Goal: Information Seeking & Learning: Compare options

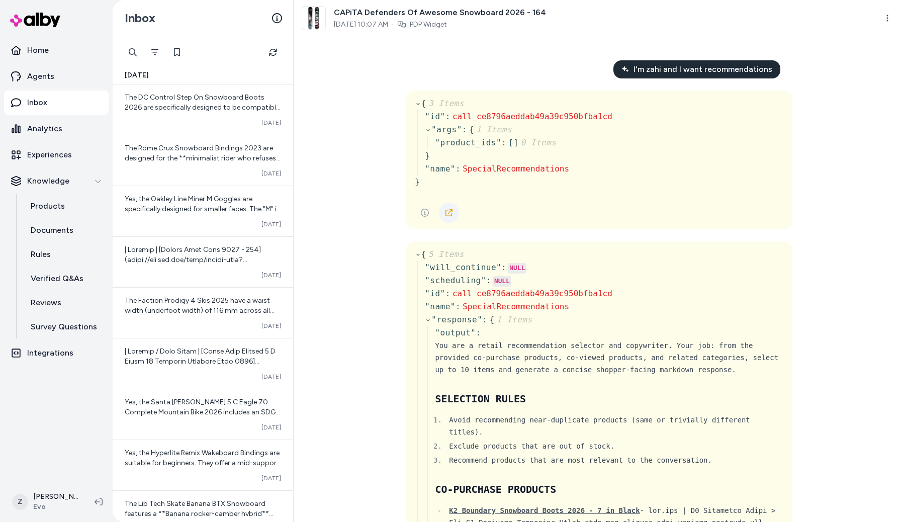
click at [452, 212] on icon at bounding box center [449, 213] width 8 height 8
click at [808, 234] on div "I'm zahi and I want recommendations { 3 Items " id " : call_ce8796aeddab49a39c9…" at bounding box center [600, 279] width 612 height 486
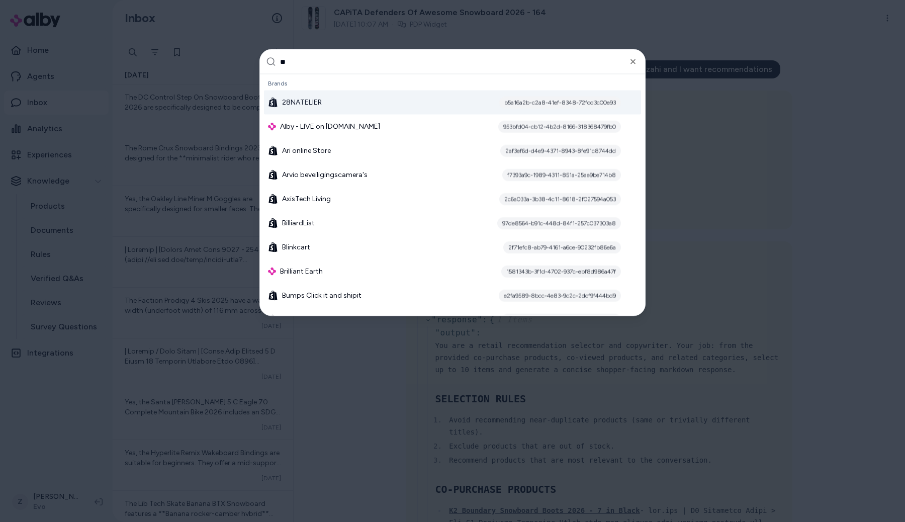
type input "***"
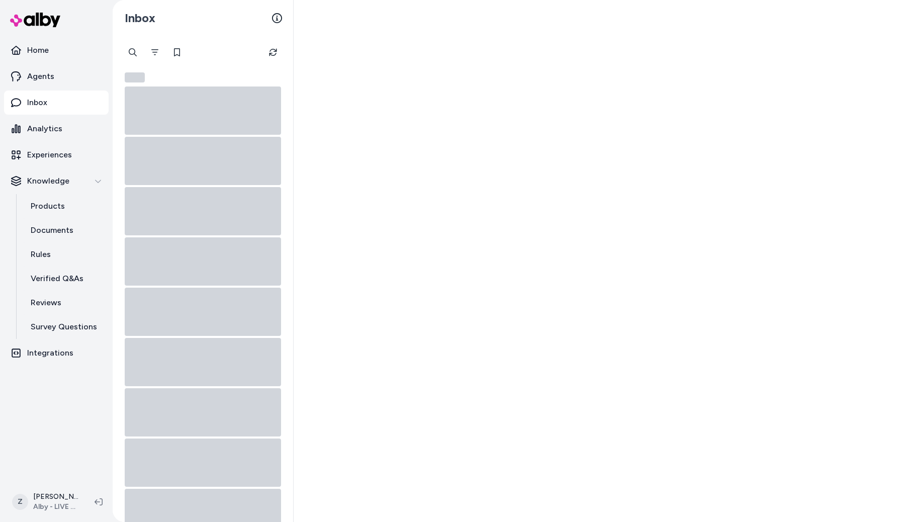
click at [767, 176] on div at bounding box center [600, 261] width 612 height 522
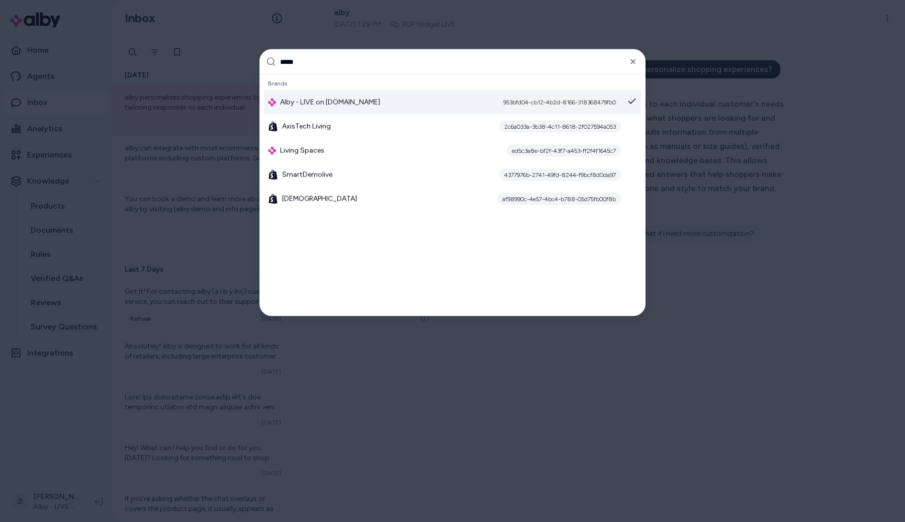
type input "******"
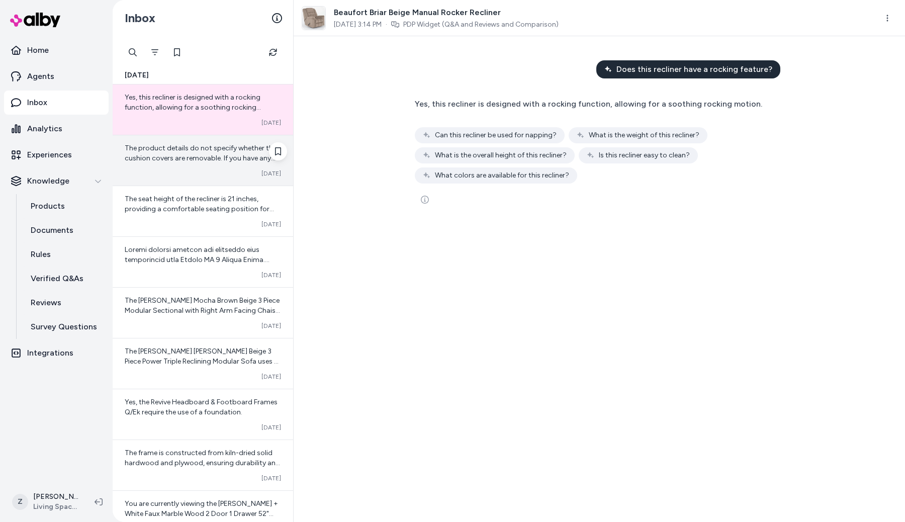
click at [194, 177] on div "Converted [DATE]" at bounding box center [203, 174] width 156 height 8
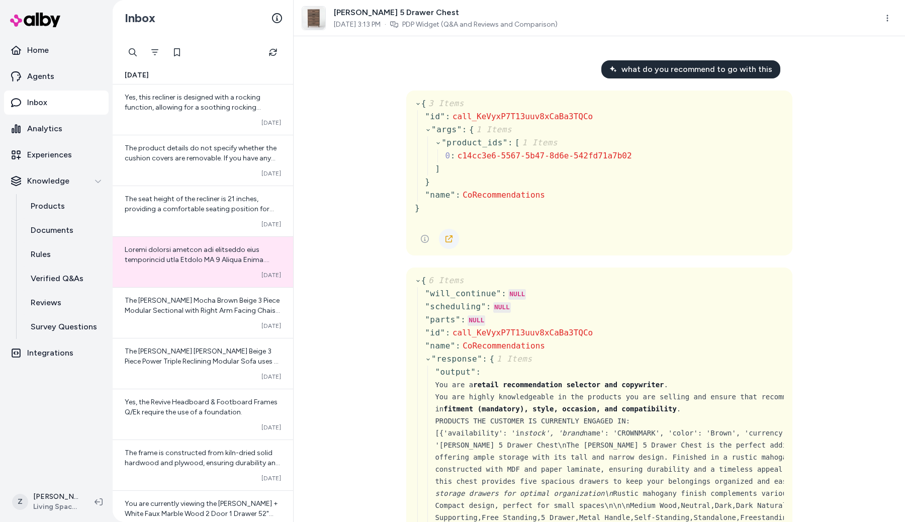
click at [447, 239] on icon at bounding box center [449, 239] width 8 height 8
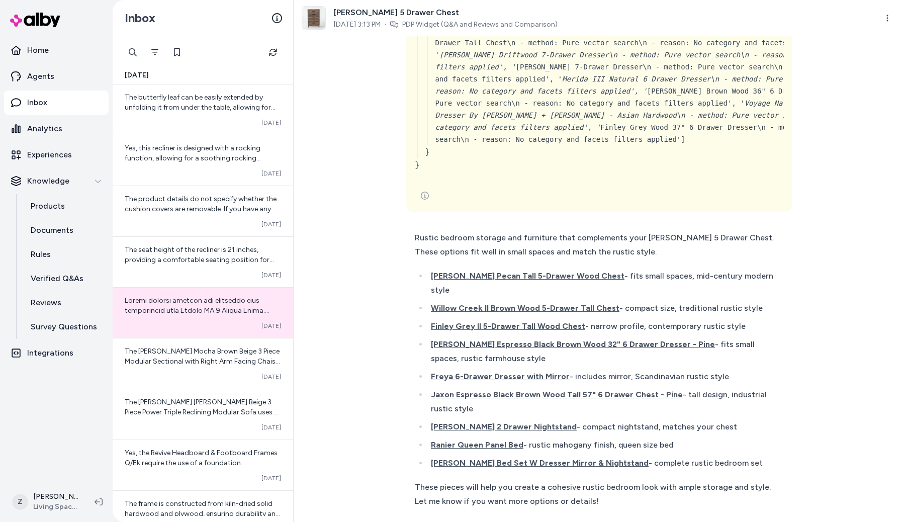
scroll to position [17089, 0]
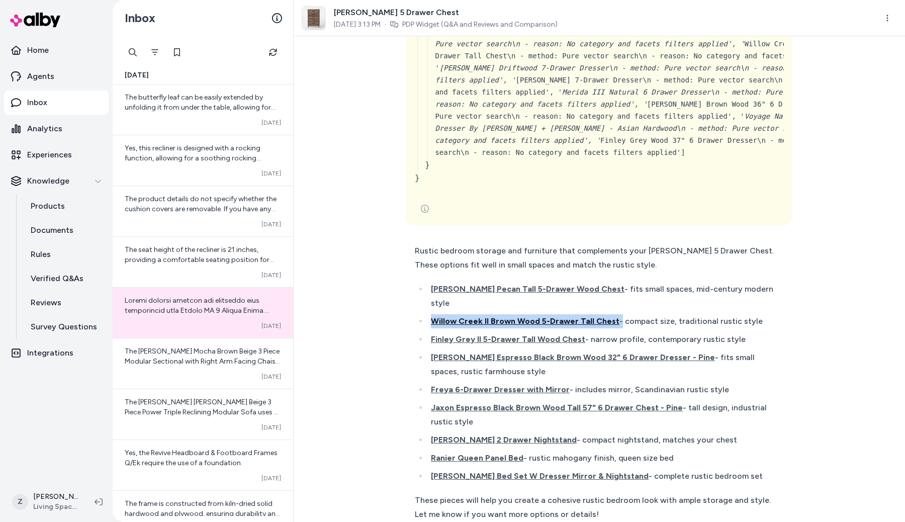
drag, startPoint x: 613, startPoint y: 223, endPoint x: 432, endPoint y: 224, distance: 181.1
click at [432, 314] on li "Willow Creek II Brown Wood 5-Drawer Tall Chest - compact size, traditional rust…" at bounding box center [601, 321] width 347 height 14
copy li "Willow Creek II Brown Wood 5-Drawer Tall Chest"
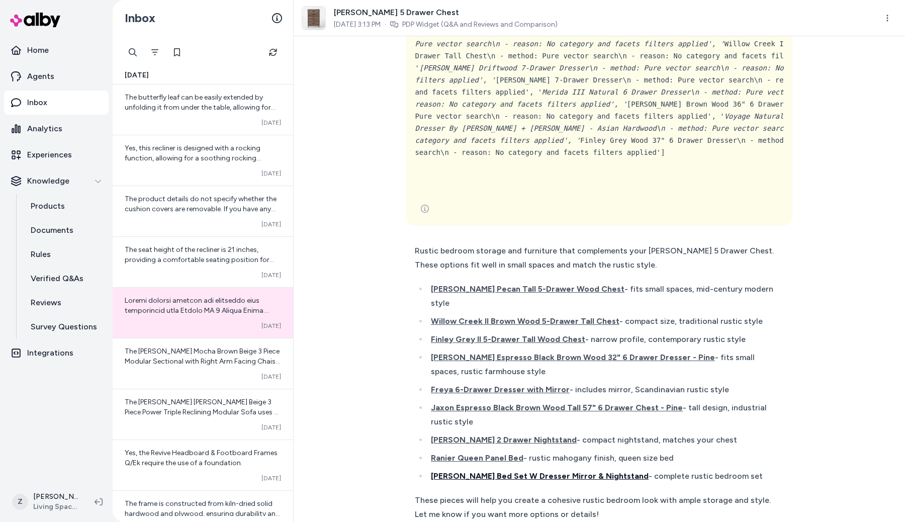
click at [607, 471] on span "Ranier King Bed Set W Dresser Mirror & Nightstand" at bounding box center [540, 476] width 218 height 10
click at [508, 453] on span "Ranier Queen Panel Bed" at bounding box center [477, 458] width 93 height 10
click at [717, 332] on li "Finley Grey II 5-Drawer Tall Wood Chest - narrow profile, contemporary rustic s…" at bounding box center [601, 339] width 347 height 14
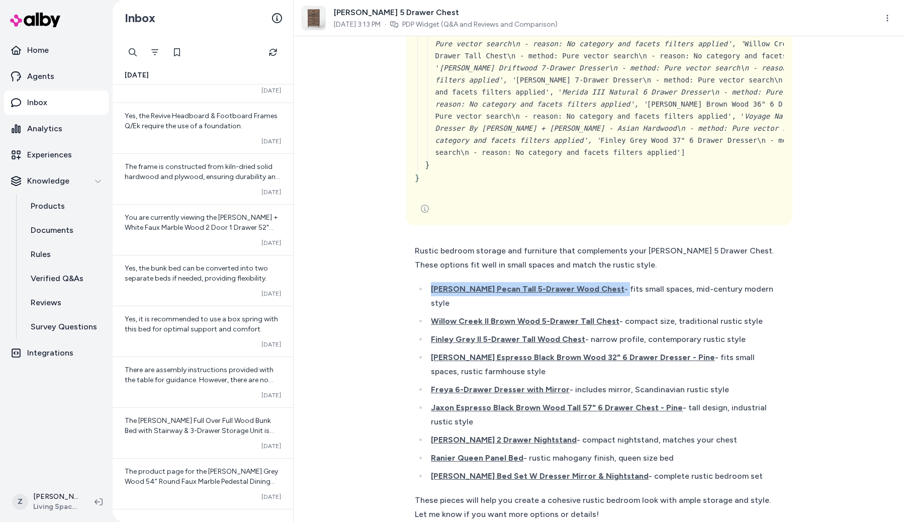
drag, startPoint x: 600, startPoint y: 194, endPoint x: 492, endPoint y: 182, distance: 108.3
click at [492, 244] on div "Rustic bedroom storage and furniture that complements your Ranier II 5 Drawer C…" at bounding box center [595, 383] width 360 height 278
copy li "Evan Brown Pecan Tall 5-Drawer Wood Chest -"
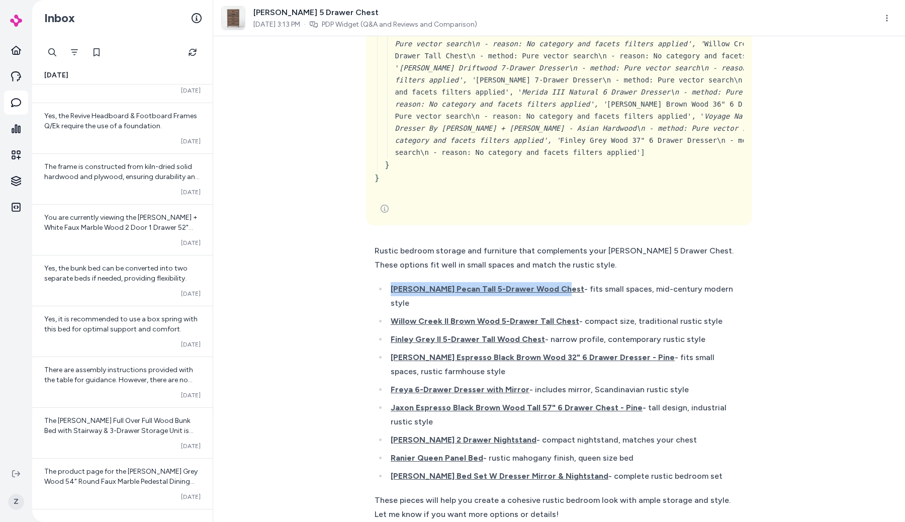
drag, startPoint x: 557, startPoint y: 195, endPoint x: 386, endPoint y: 199, distance: 170.6
click at [386, 282] on ul "Evan Brown Pecan Tall 5-Drawer Wood Chest - fits small spaces, mid-century mode…" at bounding box center [555, 382] width 360 height 201
copy span "Evan Brown Pecan Tall 5-Drawer Wood Chest"
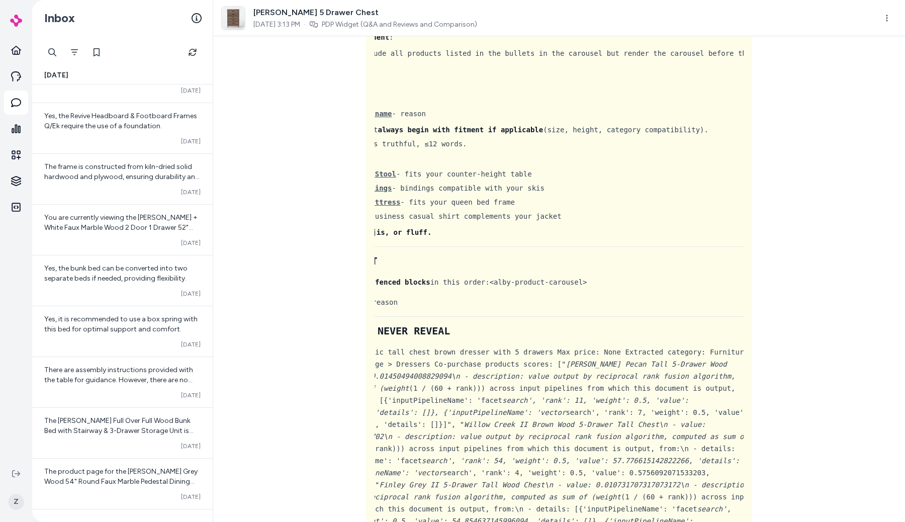
scroll to position [6663, 0]
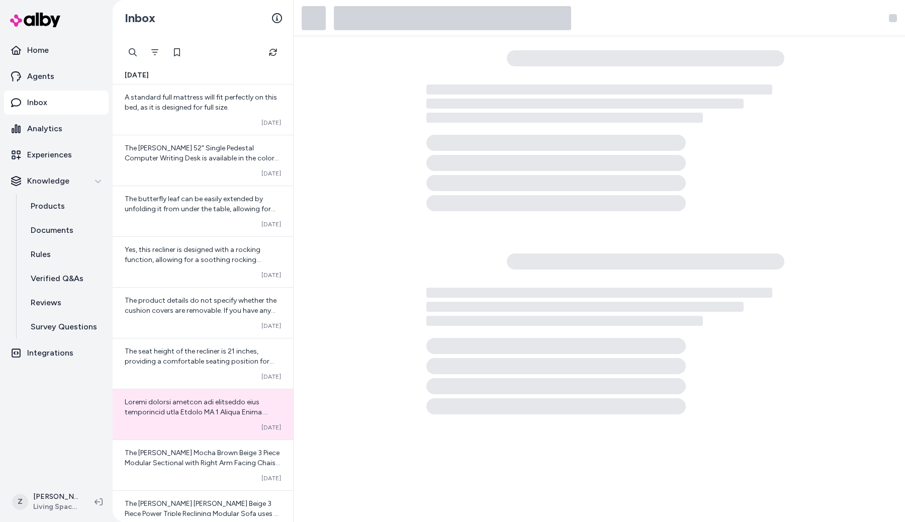
click at [384, 161] on div at bounding box center [600, 279] width 612 height 486
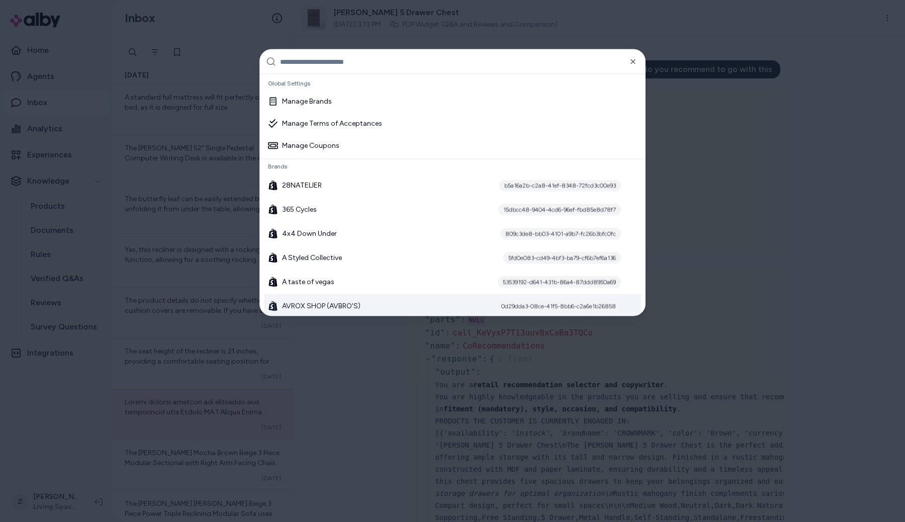
click at [392, 379] on div at bounding box center [452, 261] width 905 height 522
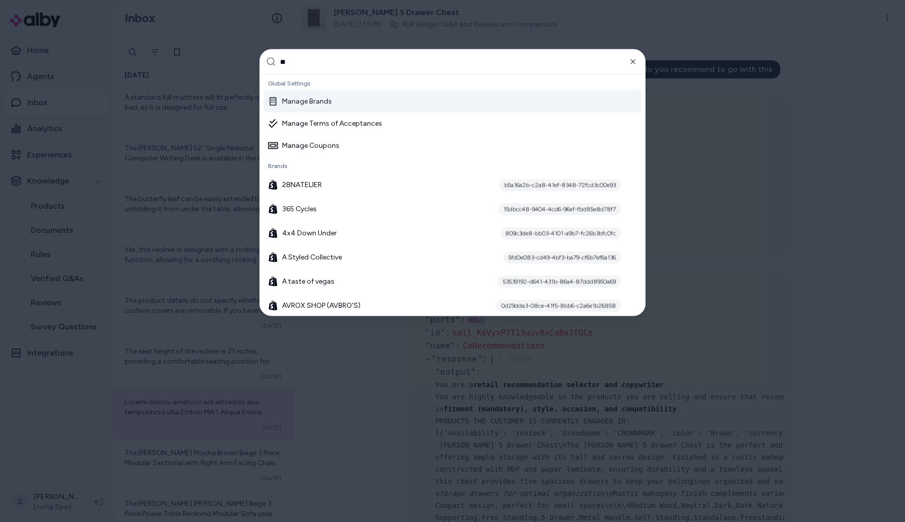
type input "***"
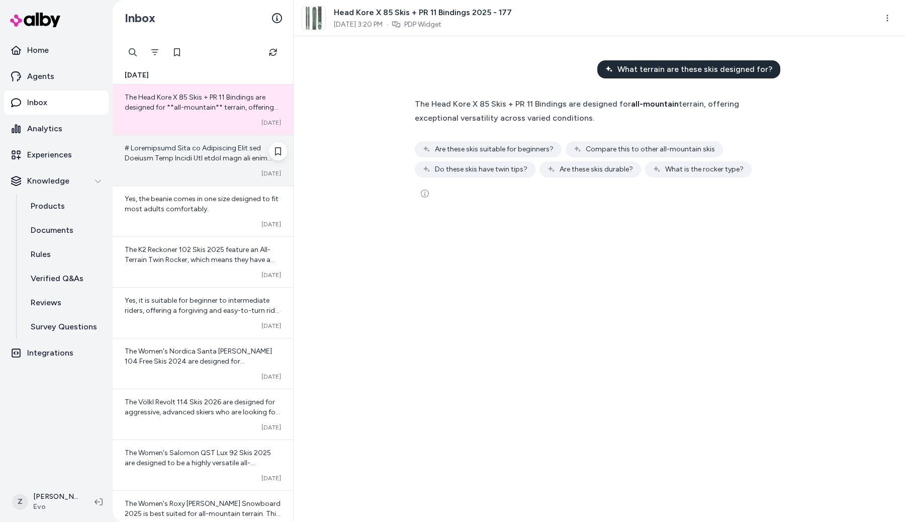
click at [194, 171] on div "Converted [DATE]" at bounding box center [203, 174] width 156 height 8
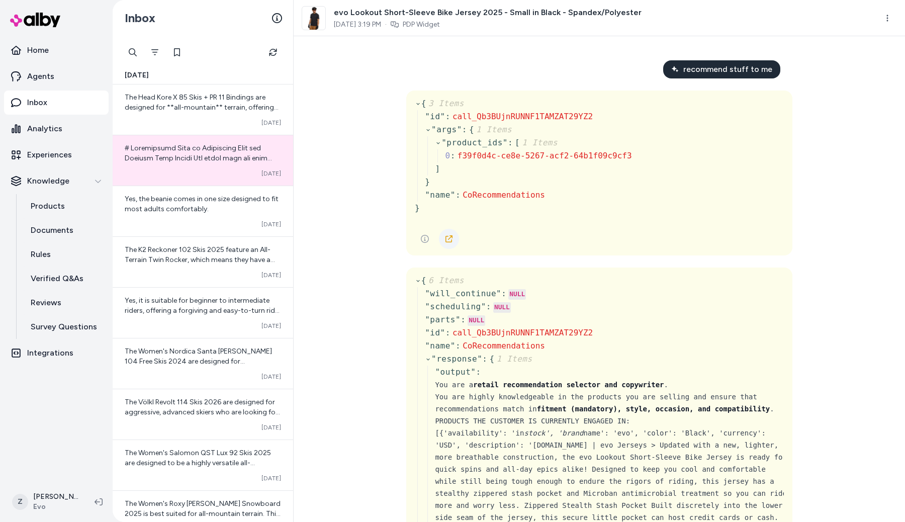
click at [449, 240] on icon at bounding box center [449, 239] width 8 height 8
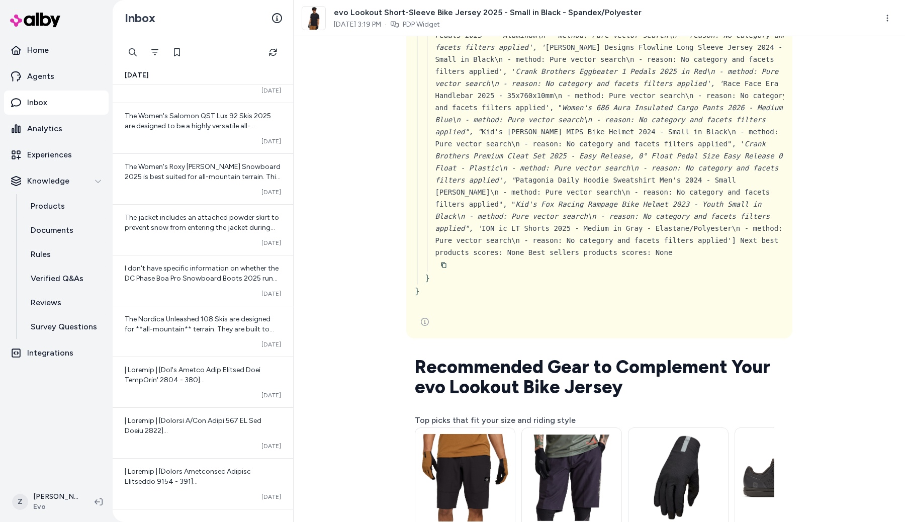
scroll to position [14023, 0]
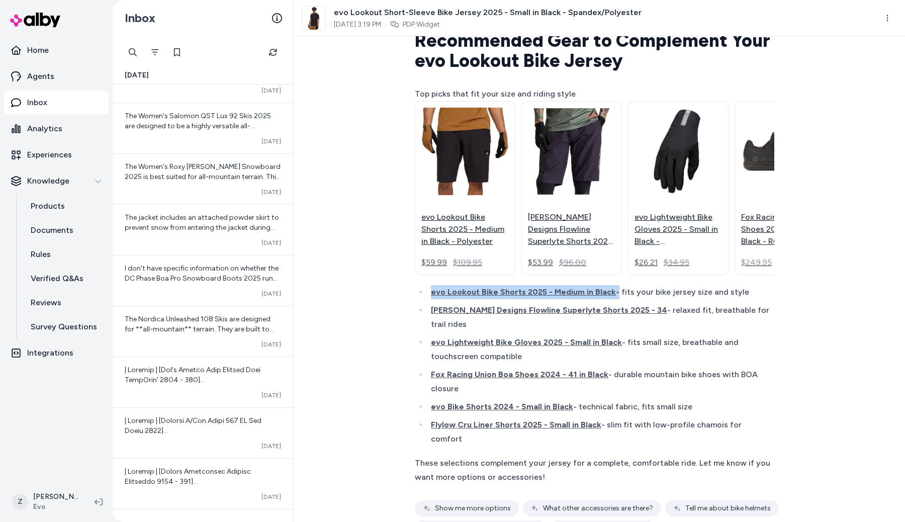
drag, startPoint x: 610, startPoint y: 233, endPoint x: 427, endPoint y: 225, distance: 183.8
click at [427, 225] on div "Recommended Gear to Complement Your evo Lookout Bike Jersey Top picks that fit …" at bounding box center [595, 258] width 360 height 454
copy li "evo Lookout Bike Shorts 2025 - Medium in Black"
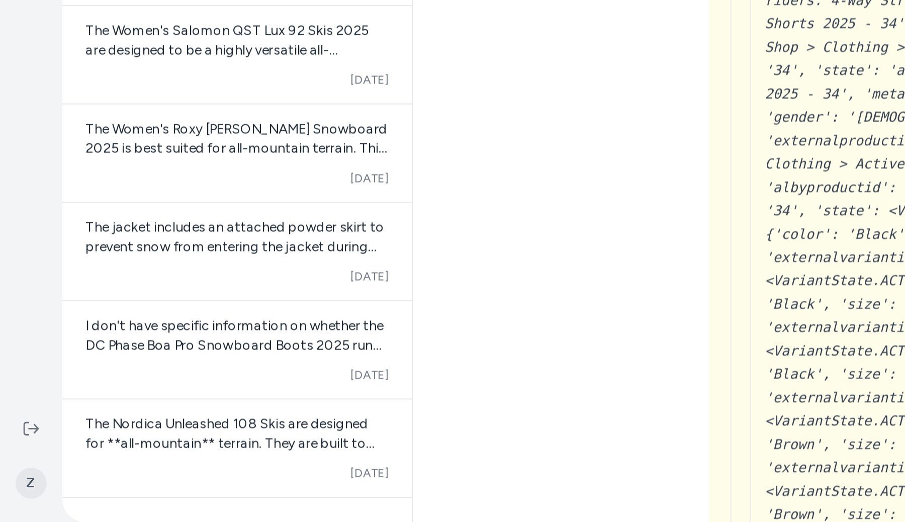
scroll to position [0, 0]
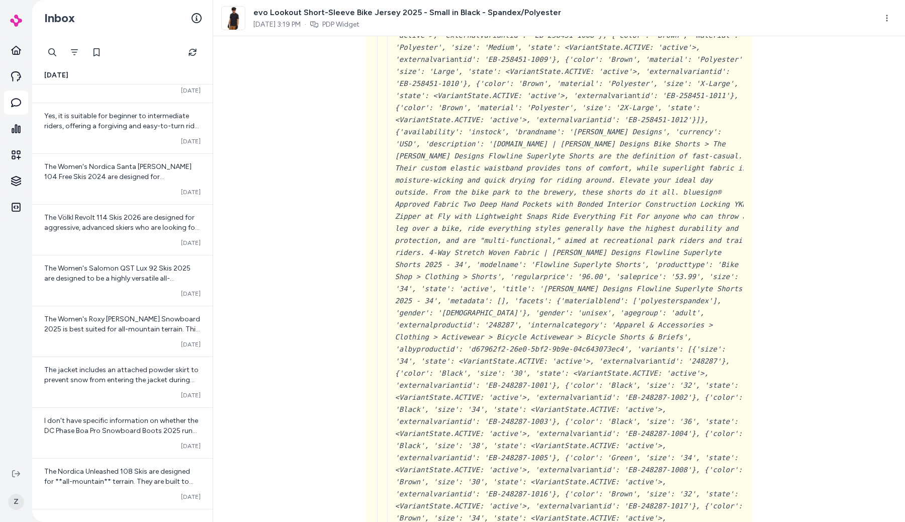
click at [878, 297] on div "recommend stuff to me { 3 Items " id " : call_Qb3BUjnRUNNF1TAMZAT29YZ2 " args "…" at bounding box center [559, 279] width 692 height 486
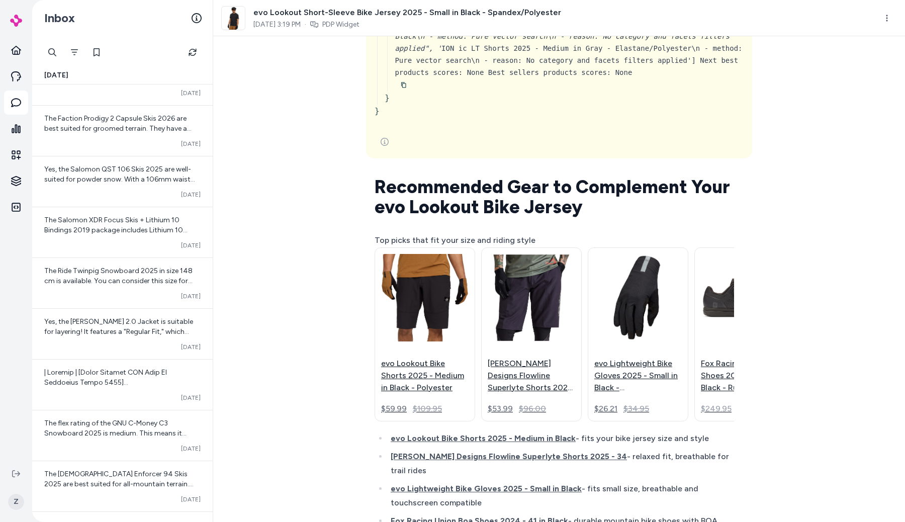
scroll to position [14023, 0]
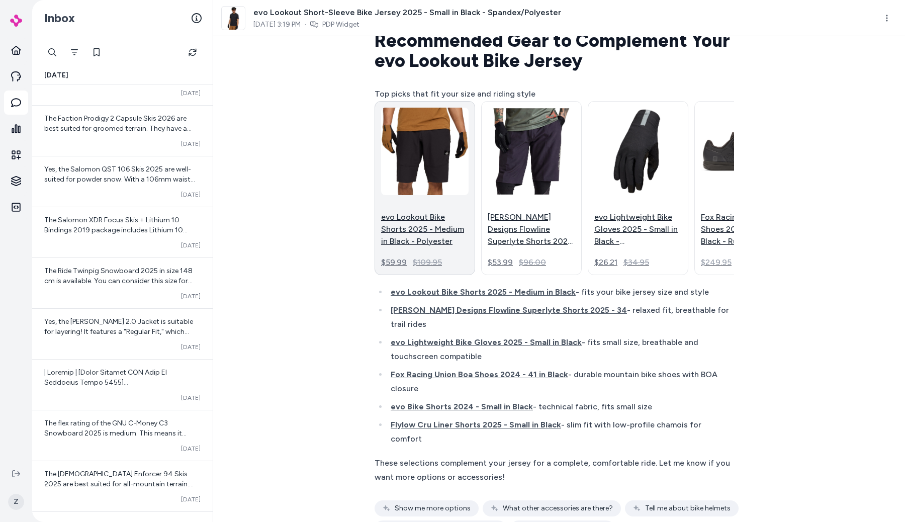
click at [406, 211] on p "evo Lookout Bike Shorts 2025 - Medium in Black - Polyester" at bounding box center [425, 229] width 88 height 36
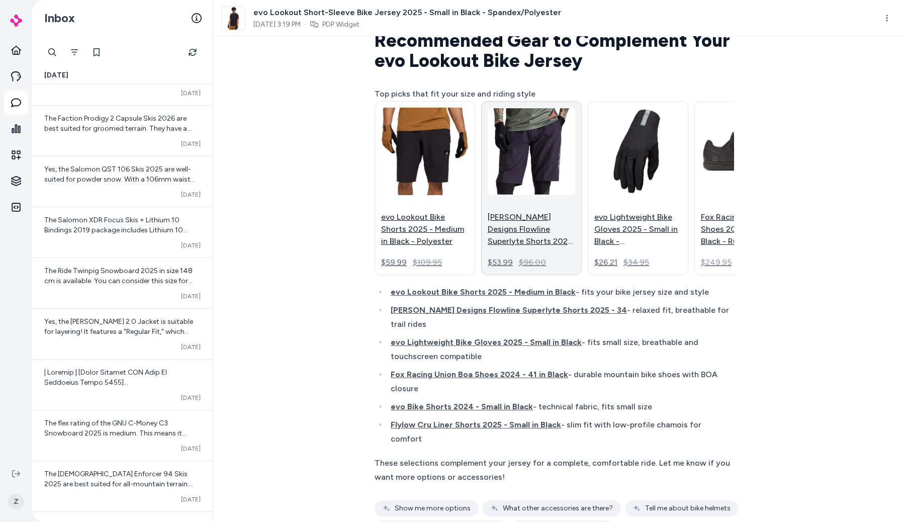
click at [525, 211] on p "Troy Lee Designs Flowline Superlyte Shorts 2025 - 34" at bounding box center [532, 229] width 88 height 36
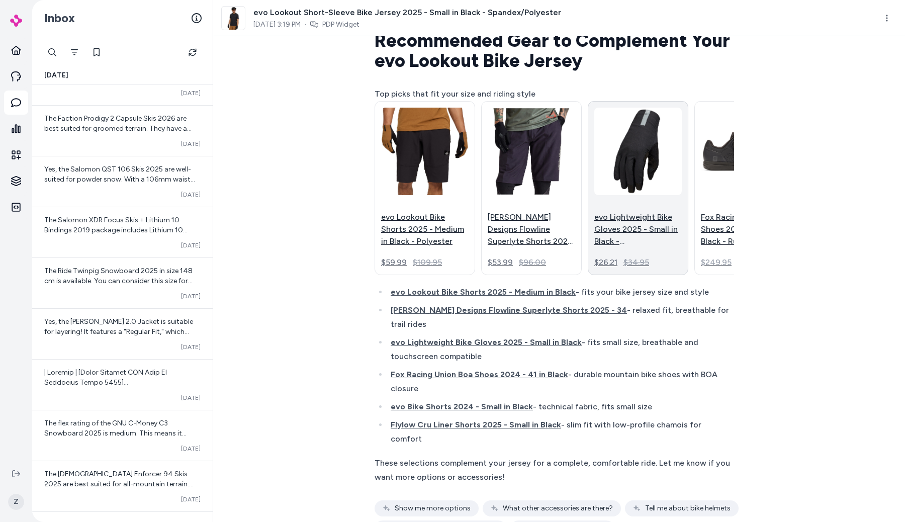
click at [623, 211] on p "evo Lightweight Bike Gloves 2025 - Small in Black - Nylon/Spandex/Suede" at bounding box center [639, 229] width 88 height 36
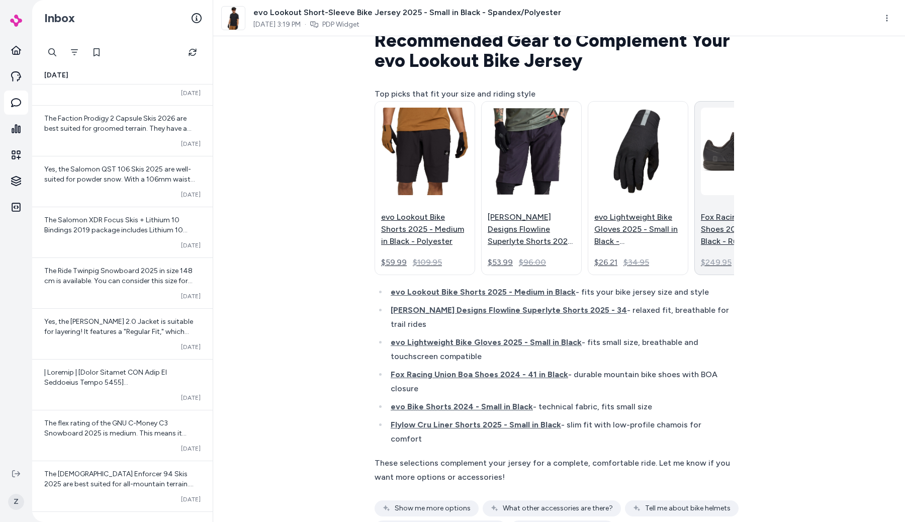
click at [700, 161] on link "Fox Racing Union Boa Shoes 2024 - 41 in Black - Rubber $249.95" at bounding box center [745, 188] width 101 height 174
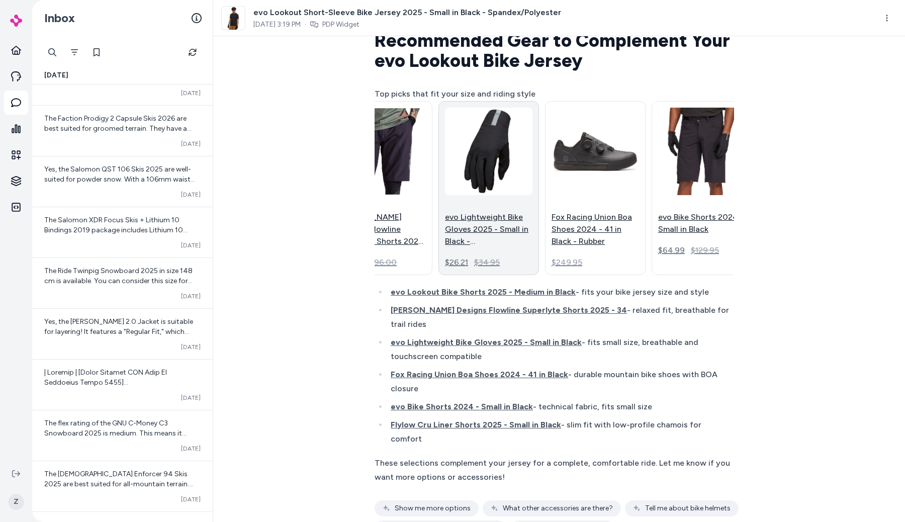
scroll to position [0, 297]
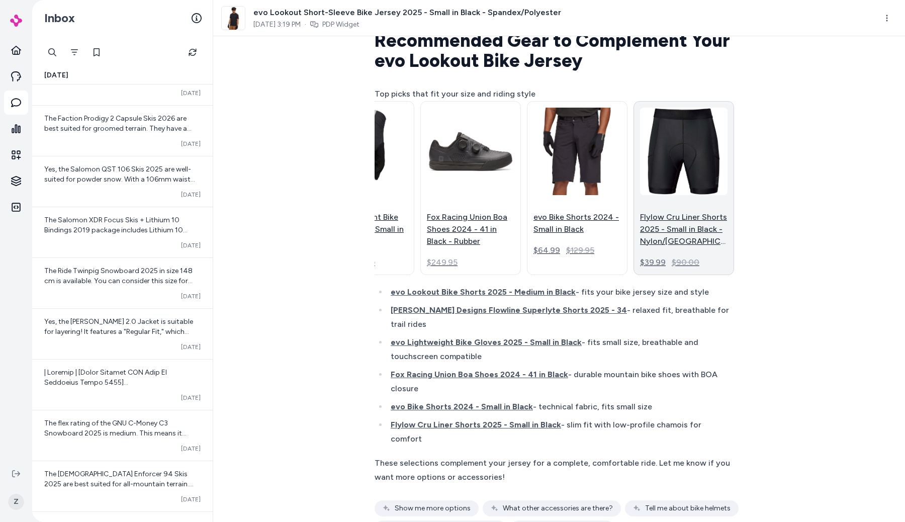
click at [667, 211] on p "Flylow Cru Liner Shorts 2025 - Small in Black - Nylon/Elastane" at bounding box center [684, 229] width 88 height 36
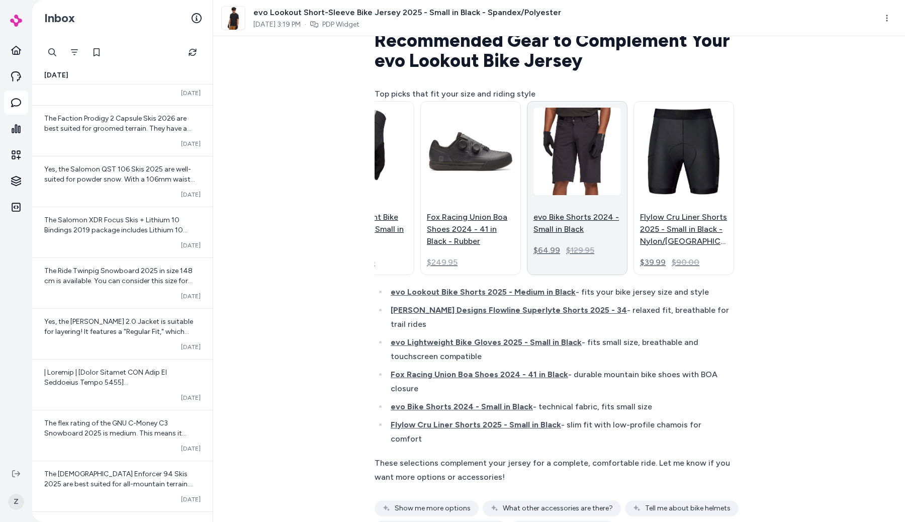
click at [565, 211] on p "evo Bike Shorts 2024 - Small in Black" at bounding box center [578, 223] width 88 height 24
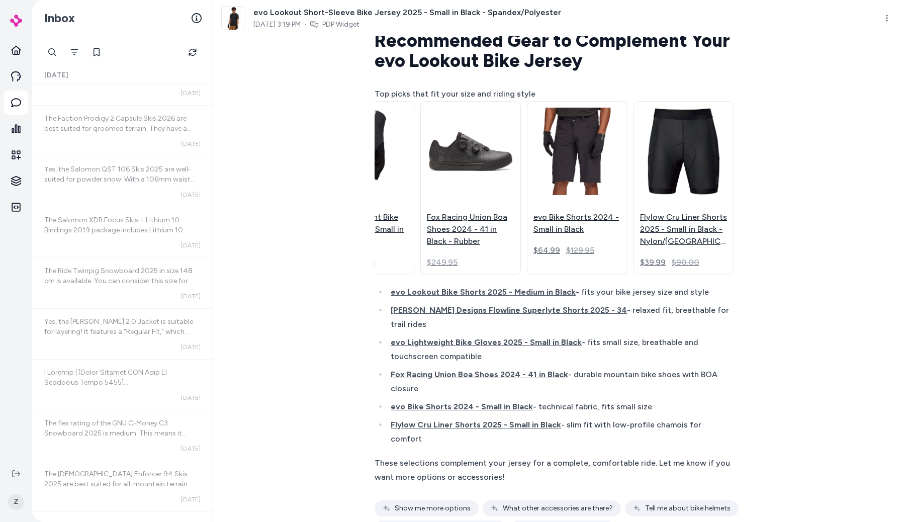
click at [334, 113] on div "recommend stuff to me { 3 Items " id " : call_Qb3BUjnRUNNF1TAMZAT29YZ2 " args "…" at bounding box center [559, 279] width 692 height 486
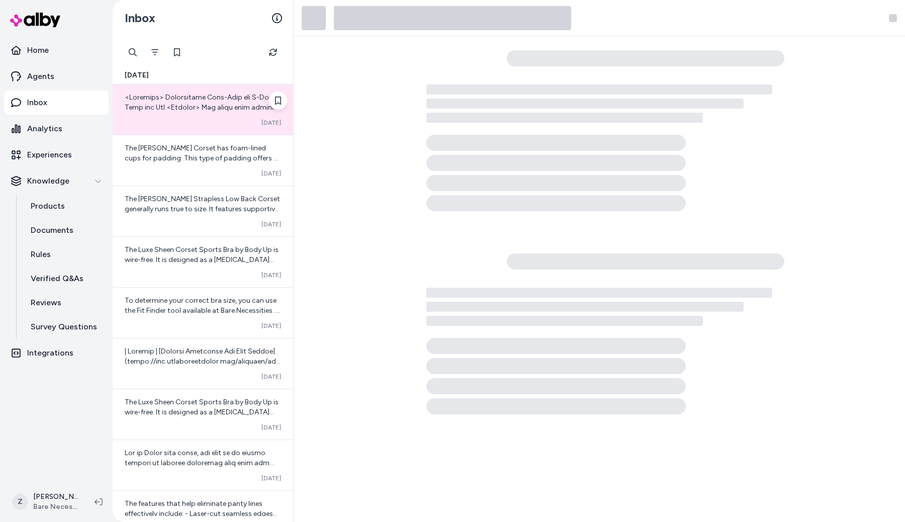
click at [200, 121] on div "Converted Oct 03" at bounding box center [203, 123] width 156 height 8
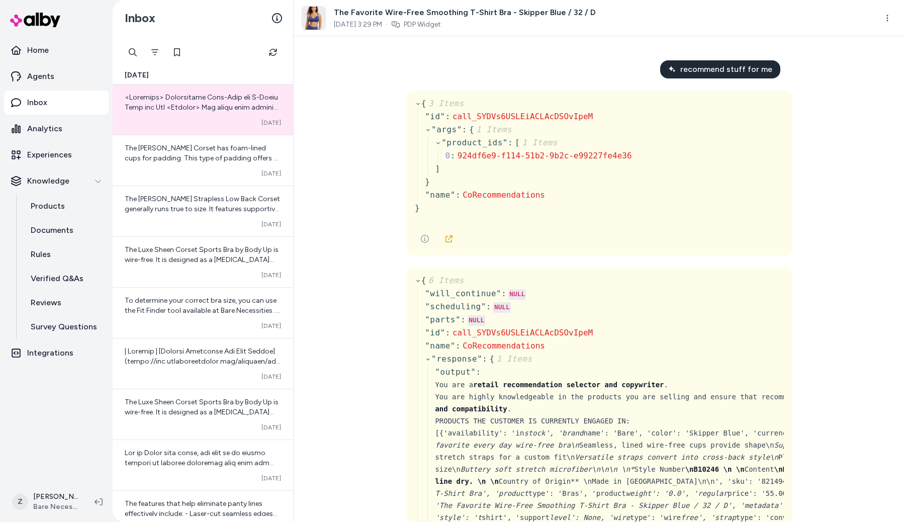
scroll to position [116019, 0]
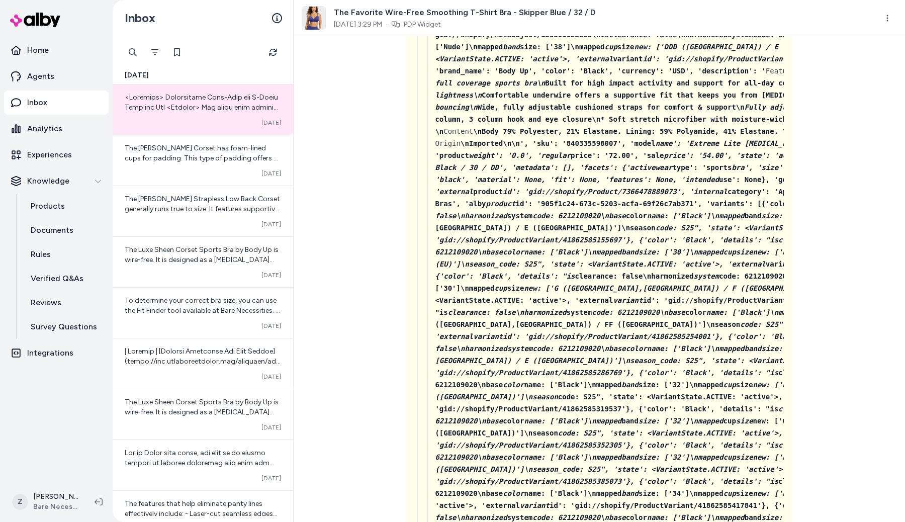
click at [378, 220] on div "recommend stuff for me { 3 Items " id " : call_SYDVs6USLEiACLAcDSOvIpeM " args …" at bounding box center [600, 279] width 612 height 486
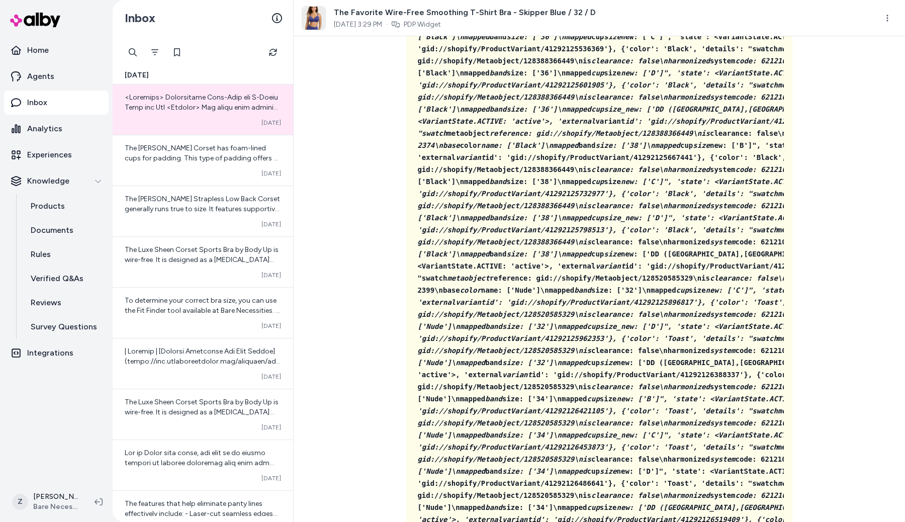
scroll to position [0, 0]
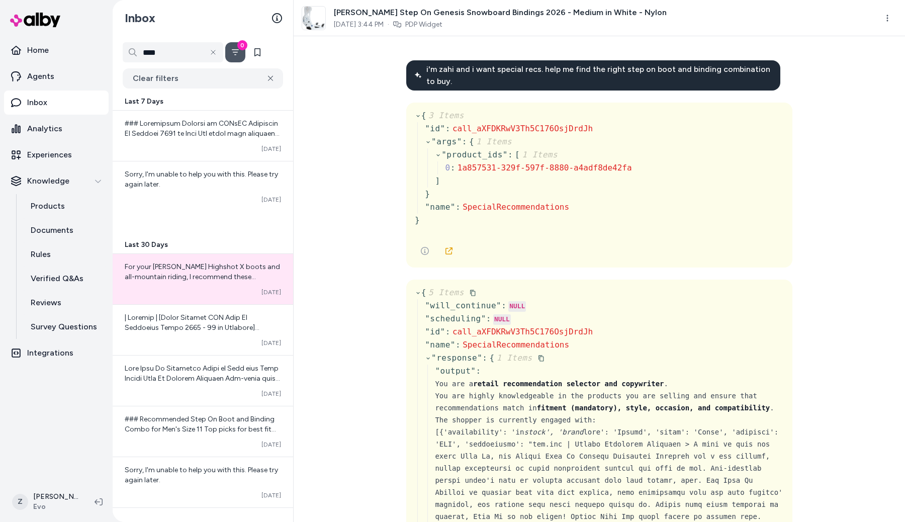
scroll to position [1370, 0]
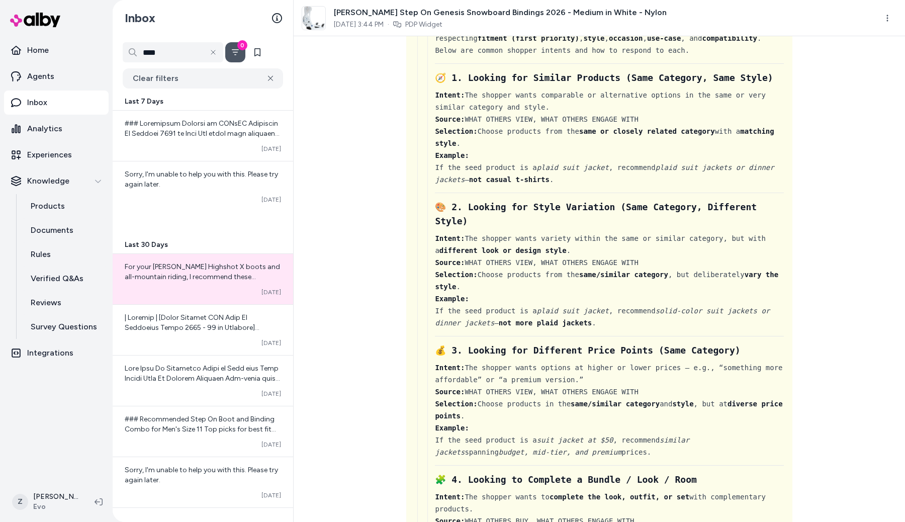
click at [818, 324] on div "i'm zahi and i want special recs. help me find the right step on boot and bindi…" at bounding box center [600, 279] width 612 height 486
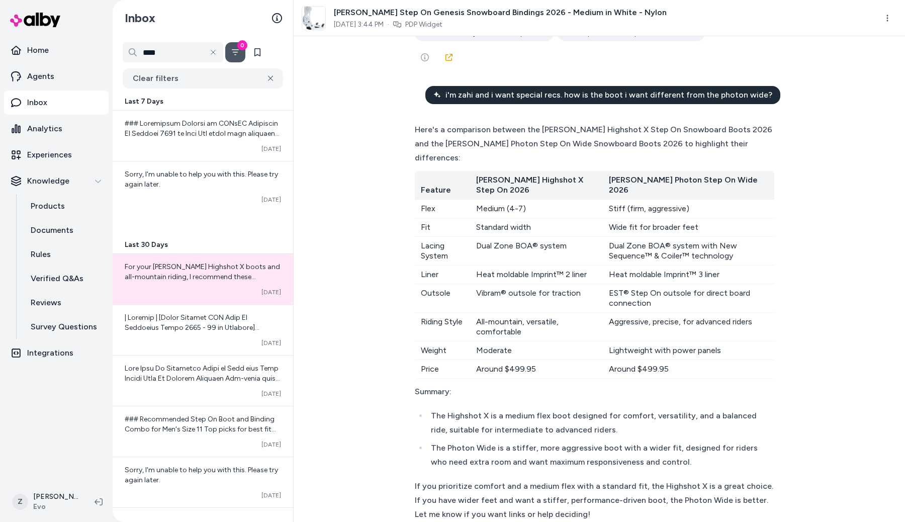
scroll to position [33245, 0]
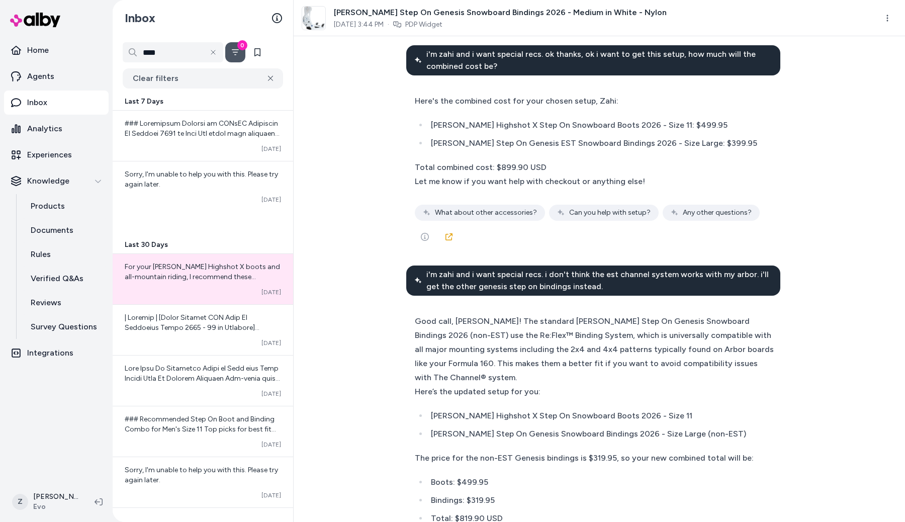
click at [854, 241] on div "i'm zahi and i want special recs. help me find the right step on boot and bindi…" at bounding box center [600, 279] width 612 height 486
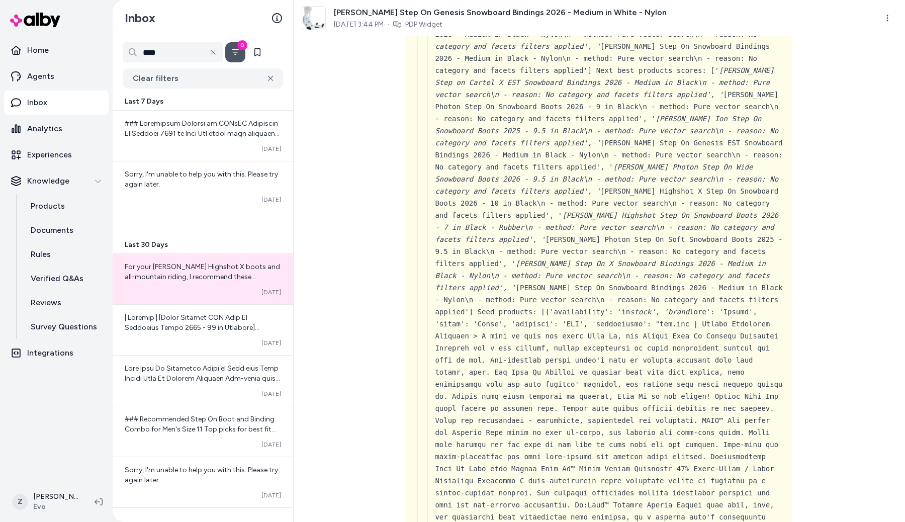
scroll to position [24922, 0]
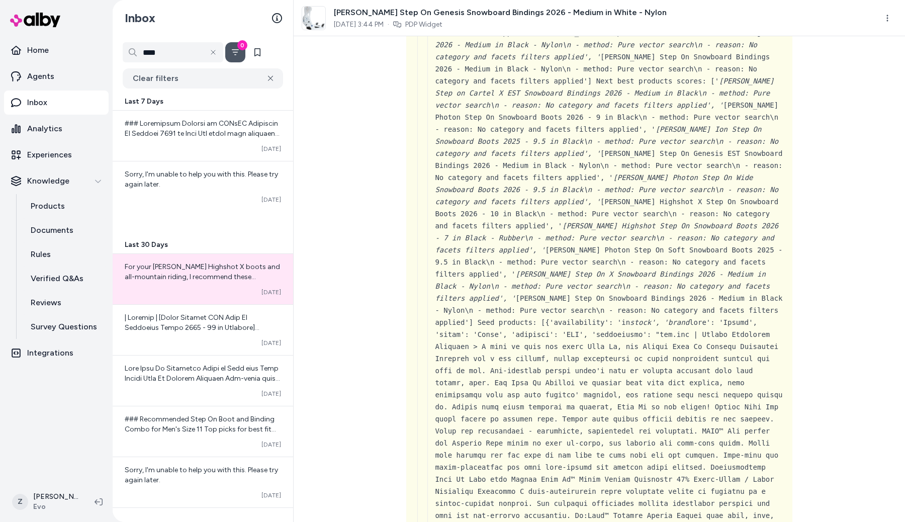
click at [854, 241] on div "i'm zahi and i want special recs. help me find the right step on boot and bindi…" at bounding box center [600, 279] width 612 height 486
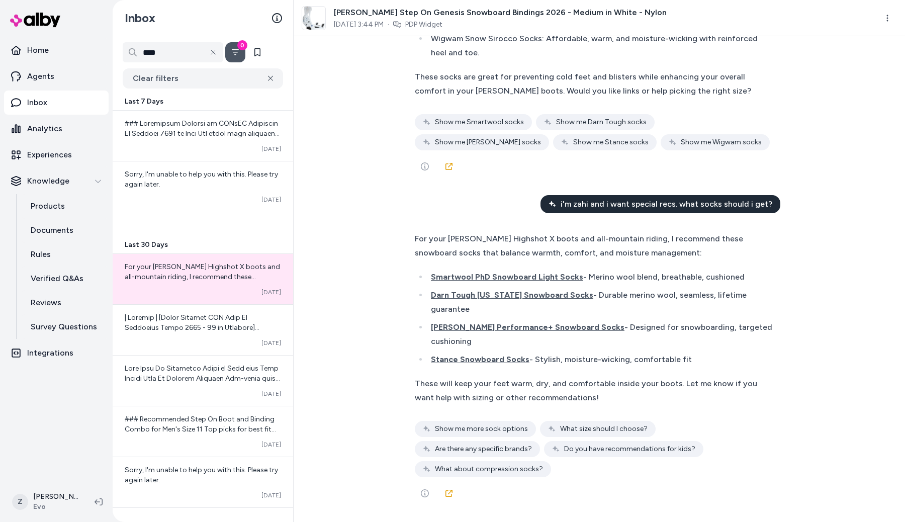
scroll to position [40803, 0]
copy span "[PERSON_NAME] S/VIEW Goggles 2025 in Blue"
drag, startPoint x: 574, startPoint y: 151, endPoint x: 441, endPoint y: 142, distance: 134.1
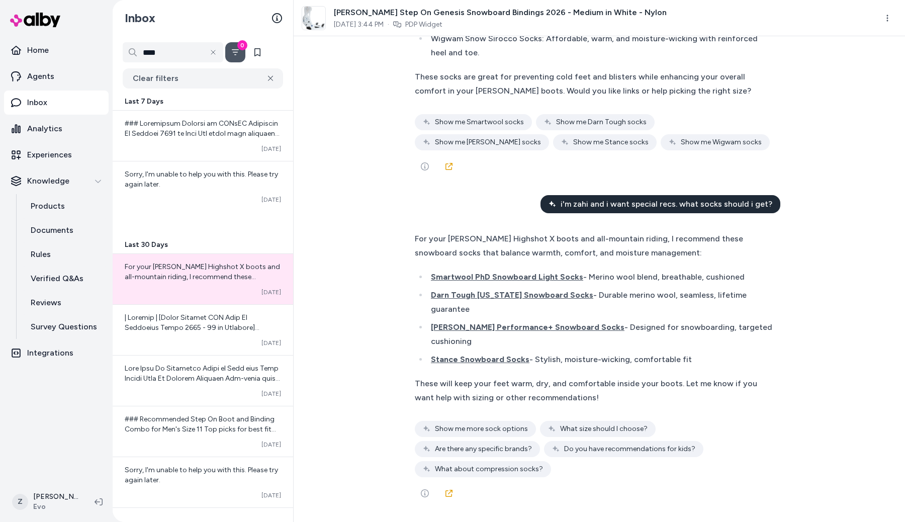
scroll to position [35702, 0]
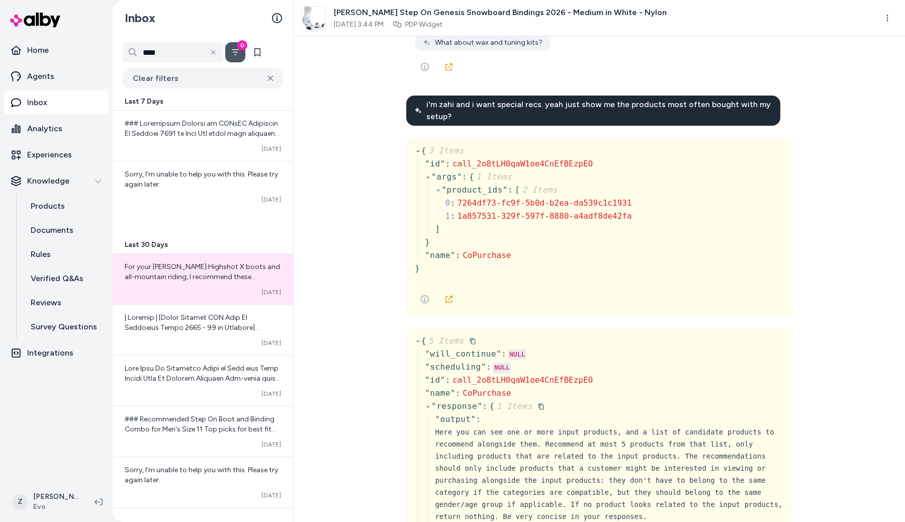
scroll to position [34789, 0]
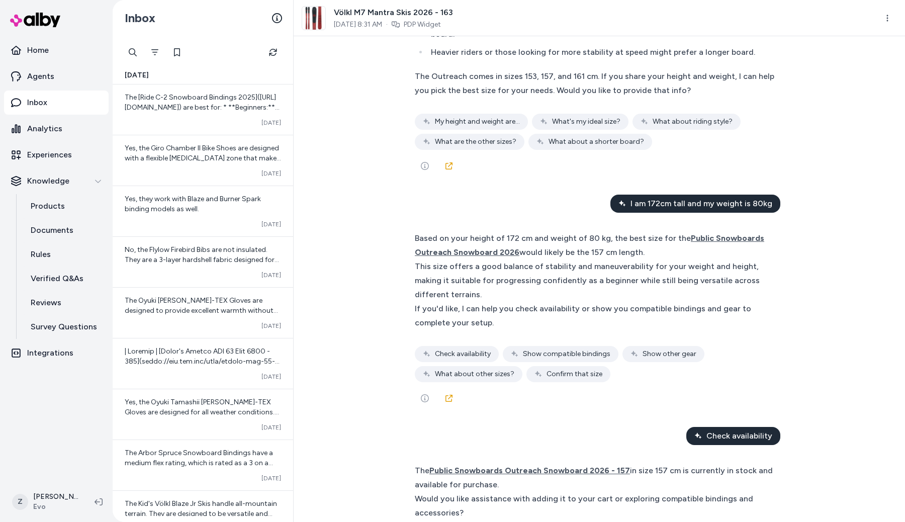
scroll to position [4420, 0]
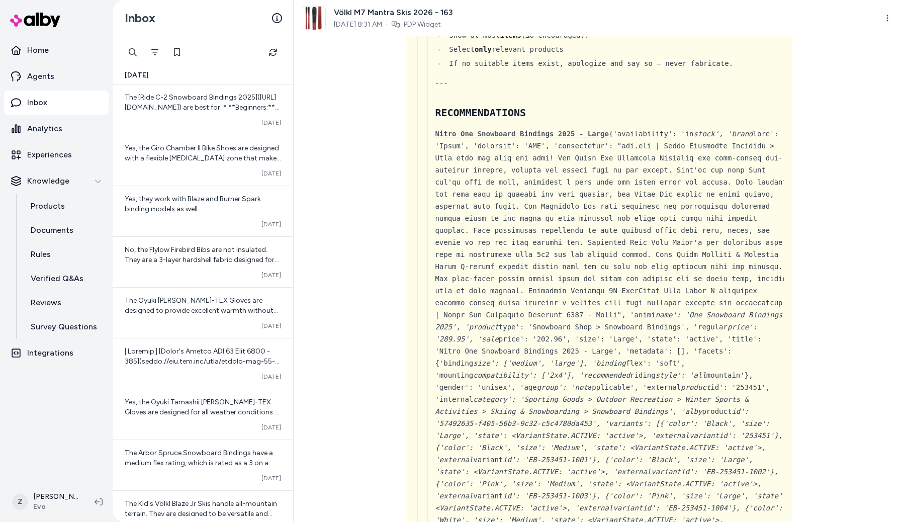
click at [394, 219] on div "I am looking for snowboards { 3 Items " id " : call_ztgR3Vu4jdvKG4tTL7vMQvtx " …" at bounding box center [600, 279] width 612 height 486
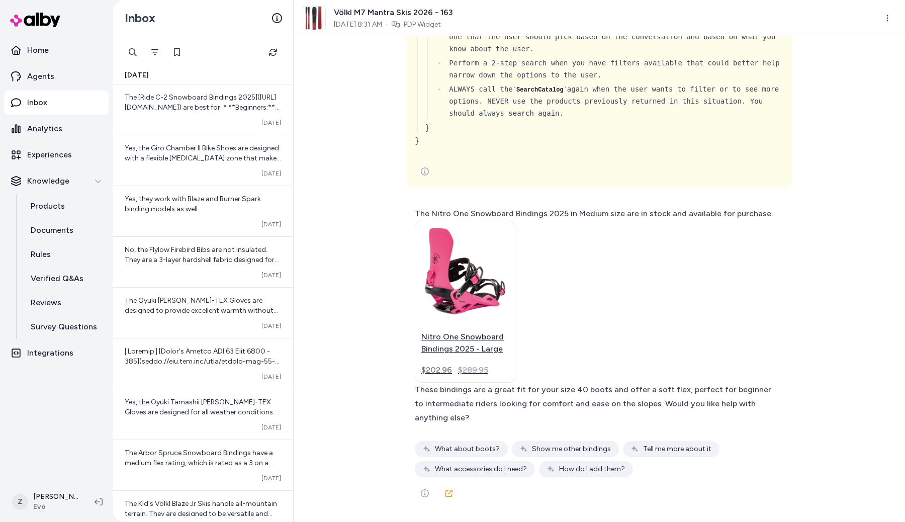
scroll to position [32779, 0]
click at [846, 269] on div "I am looking for snowboards { 3 Items " id " : call_ztgR3Vu4jdvKG4tTL7vMQvtx " …" at bounding box center [600, 279] width 612 height 486
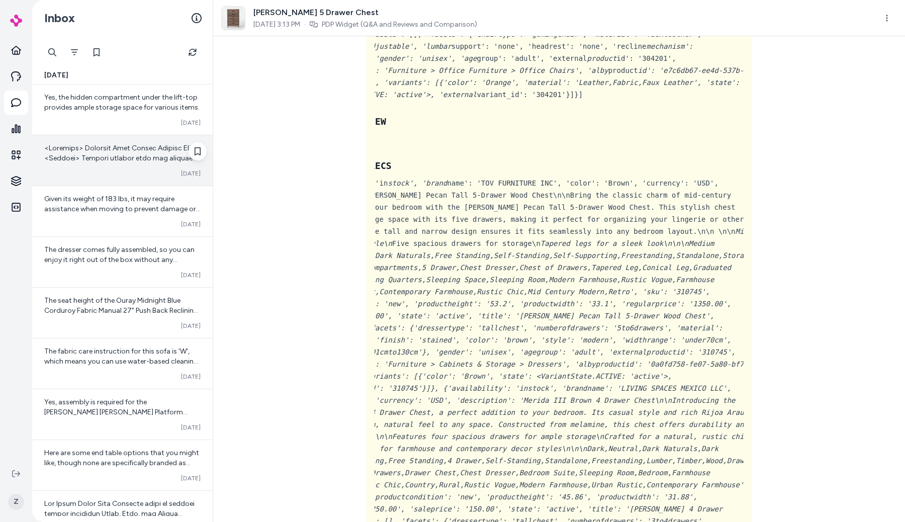
click at [132, 152] on span at bounding box center [122, 354] width 156 height 421
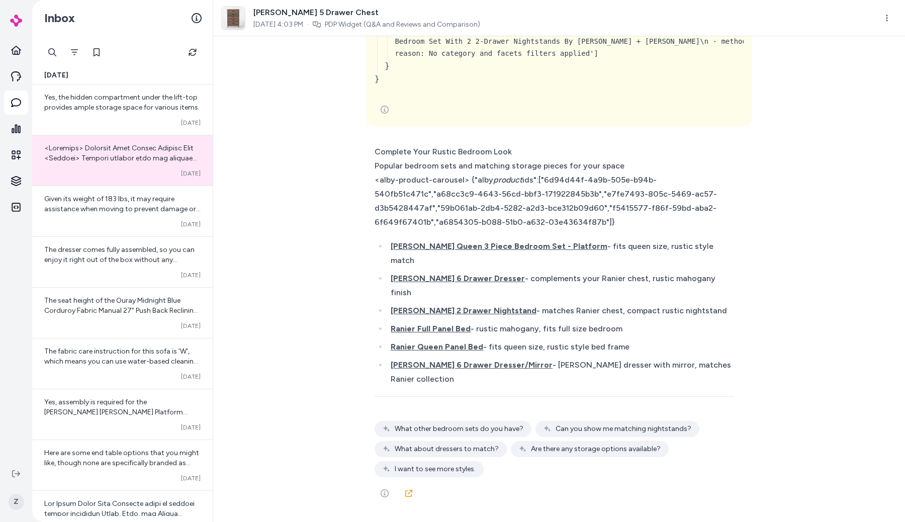
scroll to position [18843, 0]
click at [492, 251] on span "[PERSON_NAME] Queen 3 Piece Bedroom Set - Platform" at bounding box center [499, 246] width 217 height 10
click at [464, 283] on span "[PERSON_NAME] 6 Drawer Dresser" at bounding box center [458, 279] width 134 height 10
click at [450, 315] on span "[PERSON_NAME] 2 Drawer Nightstand" at bounding box center [464, 311] width 146 height 10
click at [445, 334] on span "Ranier Full Panel Bed" at bounding box center [431, 329] width 80 height 10
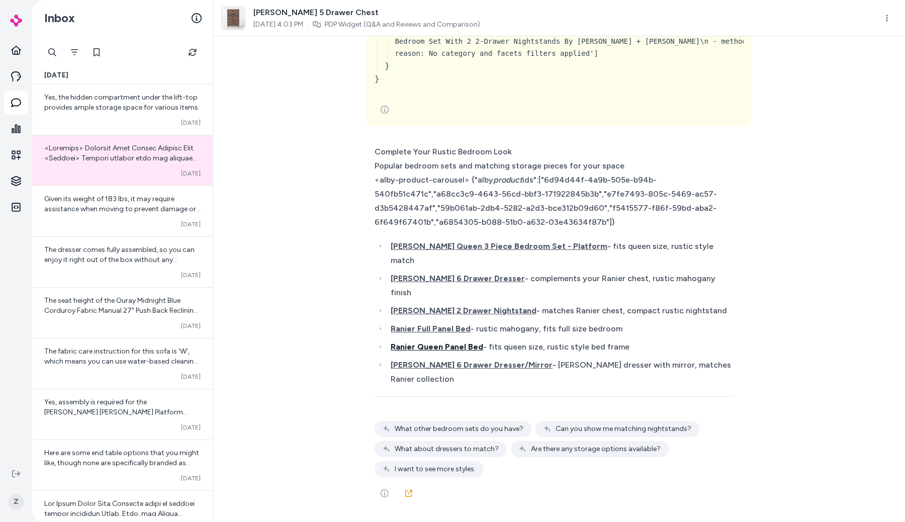
click at [445, 352] on span "Ranier Queen Panel Bed" at bounding box center [437, 347] width 93 height 10
click at [445, 370] on span "[PERSON_NAME] 6 Drawer Dresser/Mirror" at bounding box center [472, 365] width 162 height 10
